Goal: Navigation & Orientation: Find specific page/section

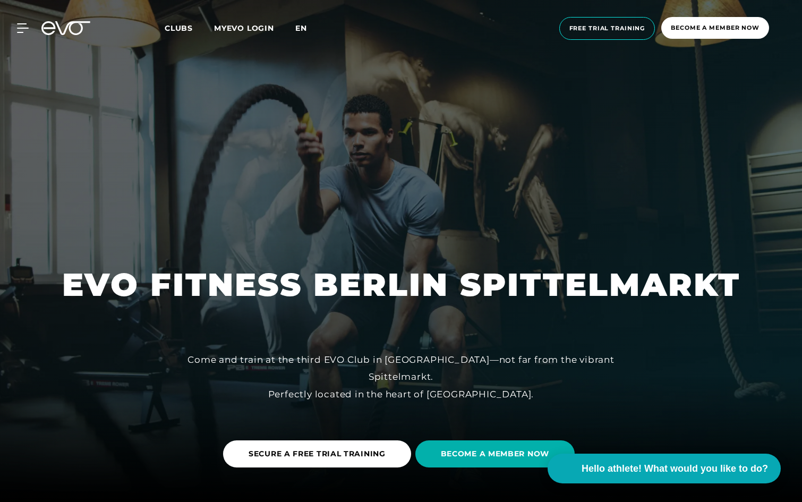
click at [305, 28] on font "en" at bounding box center [301, 28] width 12 height 10
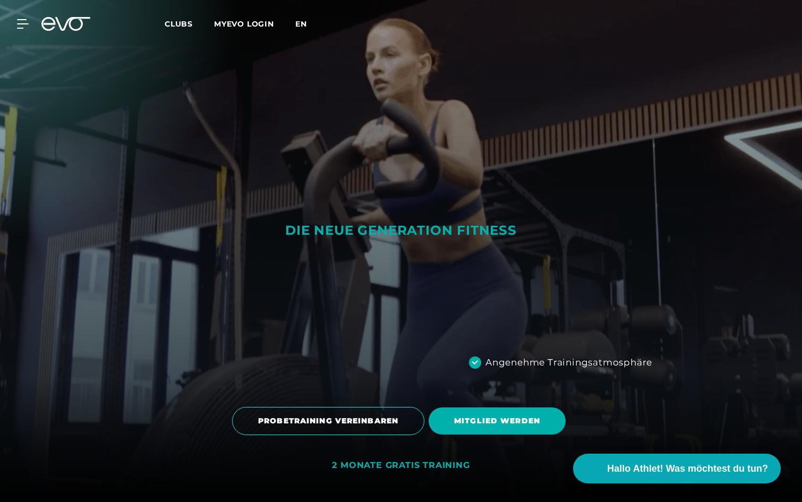
click at [298, 25] on span "en" at bounding box center [301, 24] width 12 height 10
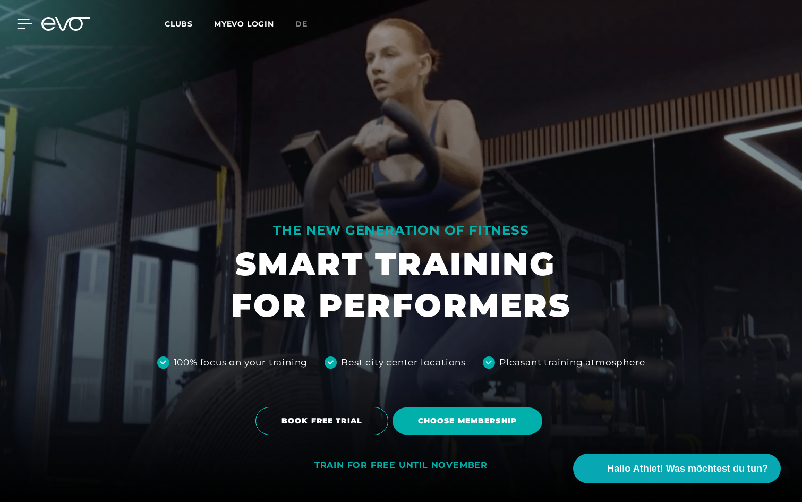
click at [25, 22] on icon at bounding box center [24, 24] width 15 height 10
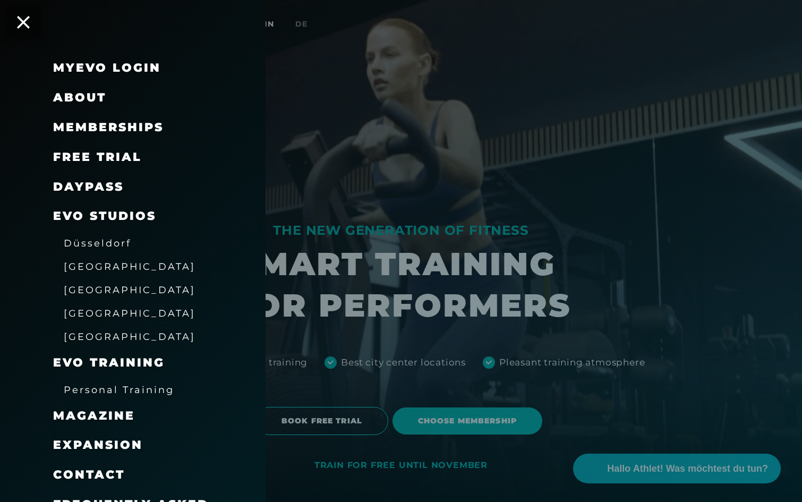
click at [104, 62] on link "MyEVO Login" at bounding box center [107, 68] width 108 height 14
